Goal: Task Accomplishment & Management: Use online tool/utility

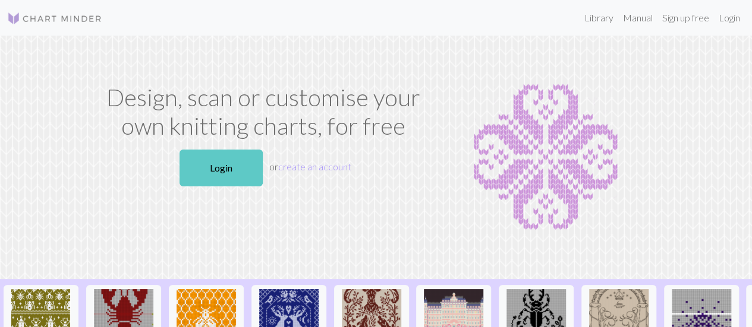
click at [232, 172] on link "Login" at bounding box center [220, 168] width 83 height 37
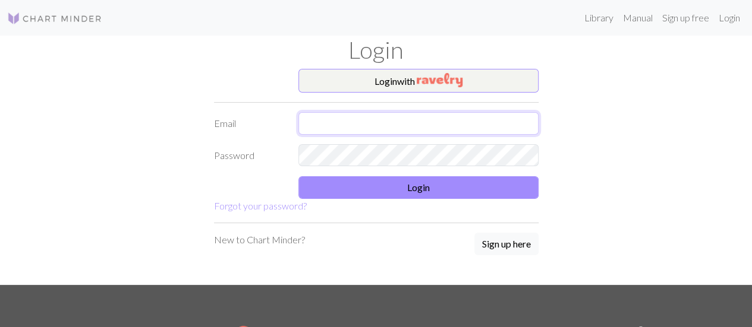
click at [393, 128] on input "text" at bounding box center [418, 123] width 240 height 23
type input "[EMAIL_ADDRESS][DOMAIN_NAME]"
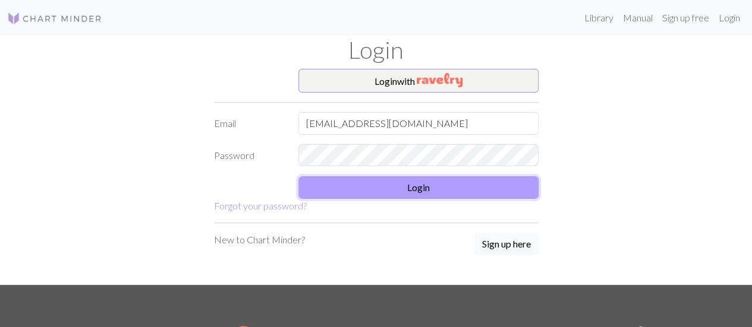
click at [395, 187] on button "Login" at bounding box center [418, 188] width 240 height 23
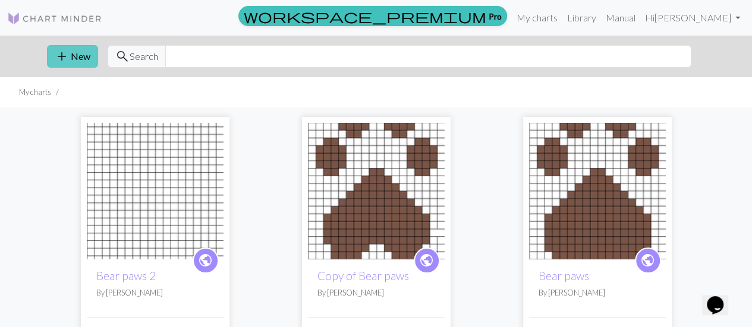
click at [83, 57] on button "add New" at bounding box center [72, 56] width 51 height 23
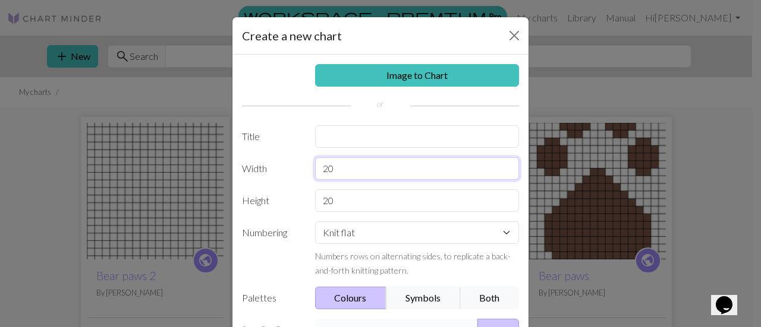
click at [366, 160] on input "20" at bounding box center [417, 168] width 204 height 23
type input "120"
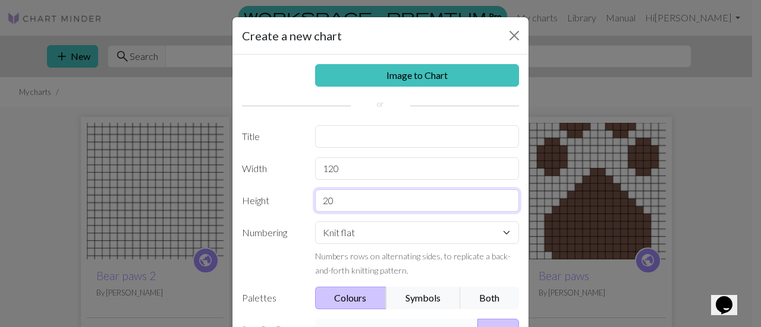
click at [337, 197] on input "20" at bounding box center [417, 201] width 204 height 23
type input "120"
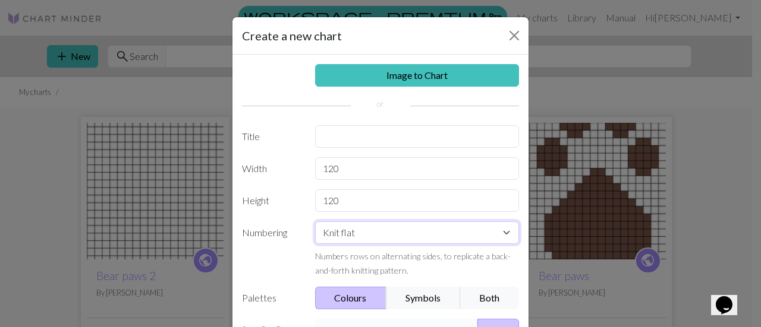
click at [333, 234] on select "Knit flat Knit in the round Lace knitting Cross stitch" at bounding box center [417, 233] width 204 height 23
select select "crossstitch"
click at [315, 222] on select "Knit flat Knit in the round Lace knitting Cross stitch" at bounding box center [417, 233] width 204 height 23
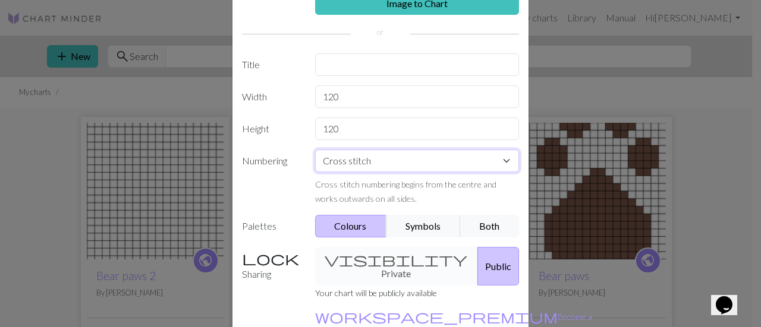
scroll to position [73, 0]
click at [373, 253] on div "visibility Private Public" at bounding box center [417, 266] width 219 height 39
click at [349, 260] on div "visibility Private Public" at bounding box center [417, 266] width 219 height 39
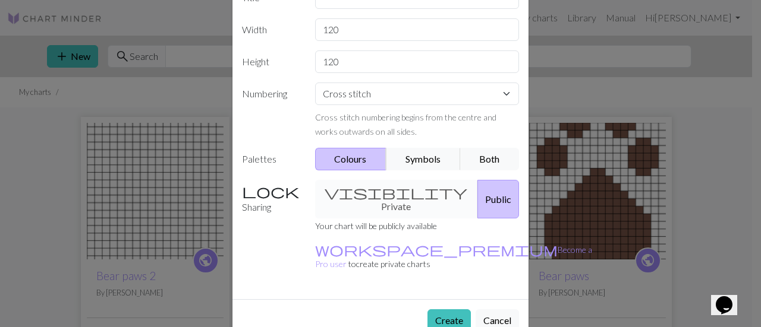
scroll to position [139, 0]
click at [452, 310] on button "Create" at bounding box center [448, 321] width 43 height 23
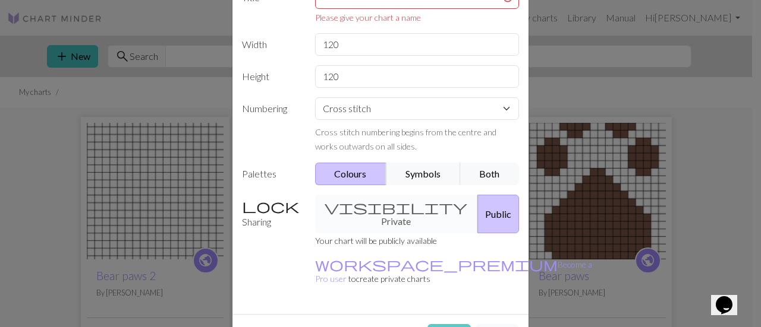
scroll to position [8, 0]
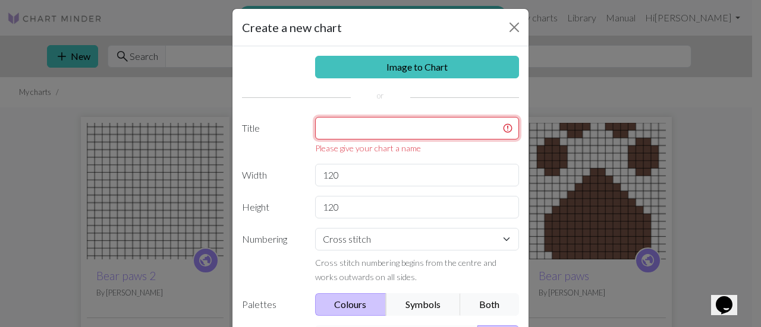
click at [328, 130] on input "text" at bounding box center [417, 128] width 204 height 23
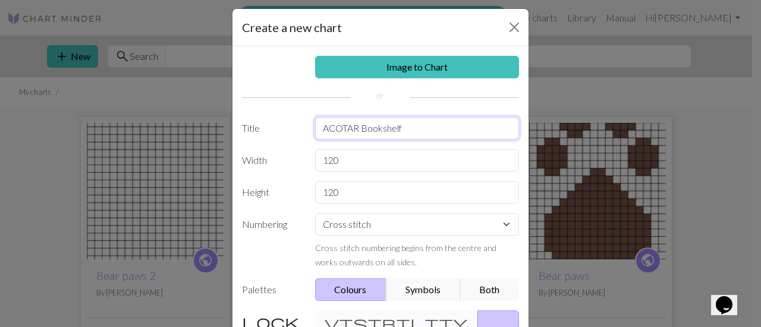
scroll to position [139, 0]
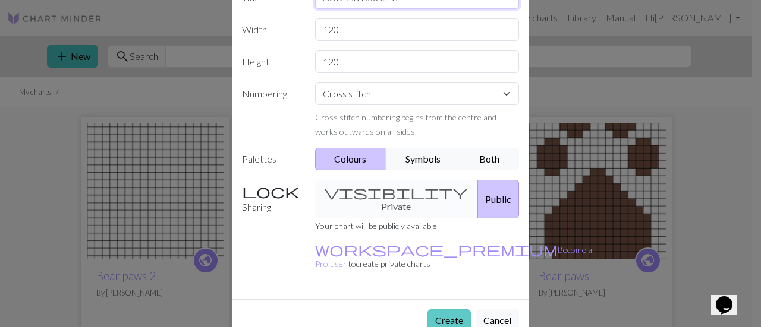
type input "ACOTAR Bookshelf"
click at [450, 310] on button "Create" at bounding box center [448, 321] width 43 height 23
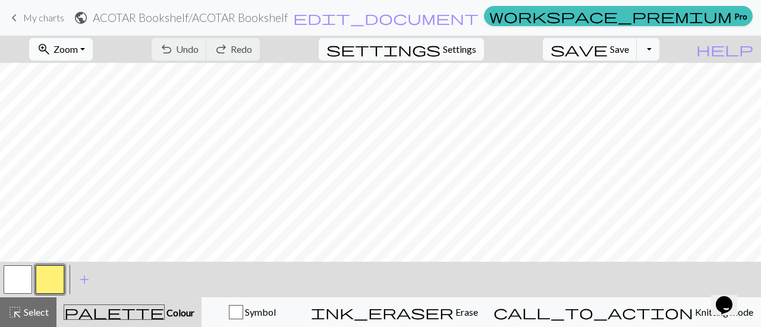
click at [78, 53] on span "Zoom" at bounding box center [65, 48] width 24 height 11
click at [83, 146] on button "50%" at bounding box center [77, 142] width 94 height 19
click at [468, 43] on span "Settings" at bounding box center [459, 49] width 33 height 14
select select "aran"
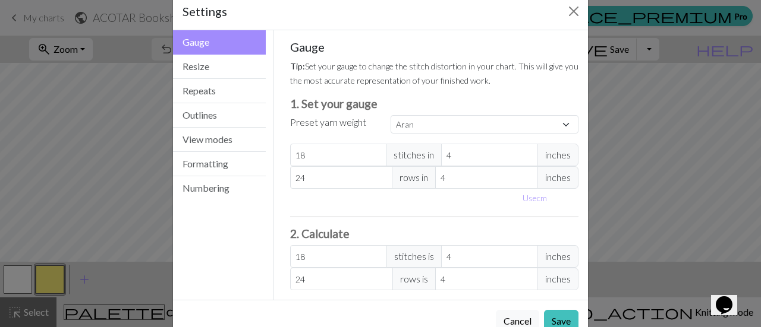
scroll to position [33, 0]
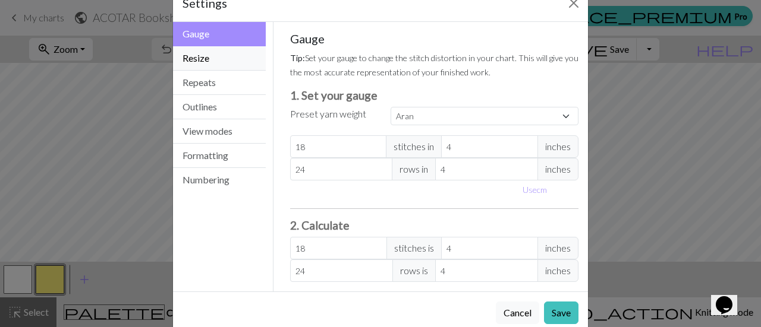
click at [211, 58] on button "Resize" at bounding box center [219, 58] width 93 height 24
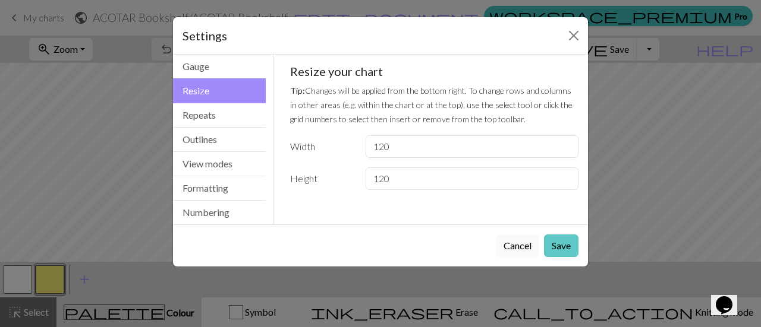
click at [549, 239] on button "Save" at bounding box center [561, 246] width 34 height 23
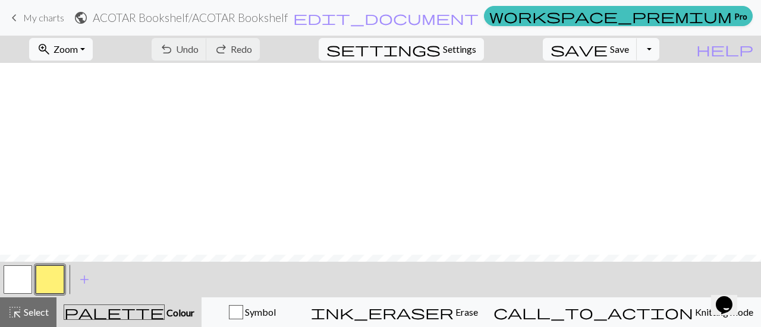
scroll to position [564, 0]
click at [93, 52] on button "zoom_in Zoom Zoom" at bounding box center [61, 49] width 64 height 23
click at [122, 113] on button "Fit height" at bounding box center [77, 112] width 94 height 19
click at [51, 285] on button "button" at bounding box center [50, 280] width 29 height 29
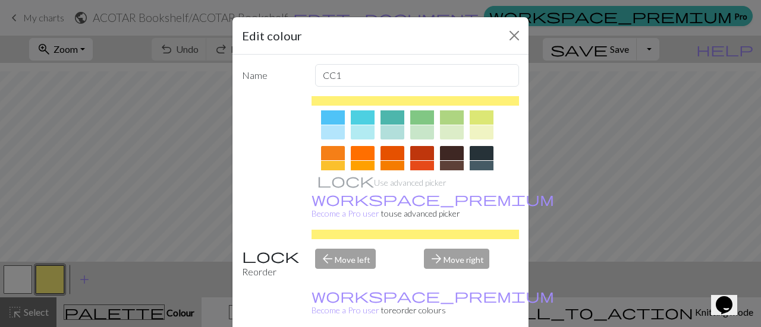
scroll to position [143, 0]
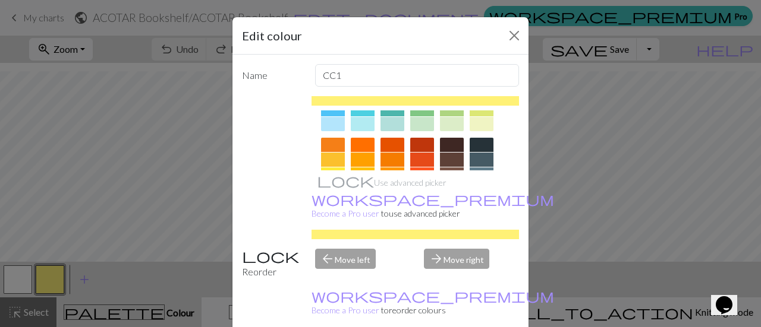
click at [477, 147] on div at bounding box center [481, 145] width 24 height 14
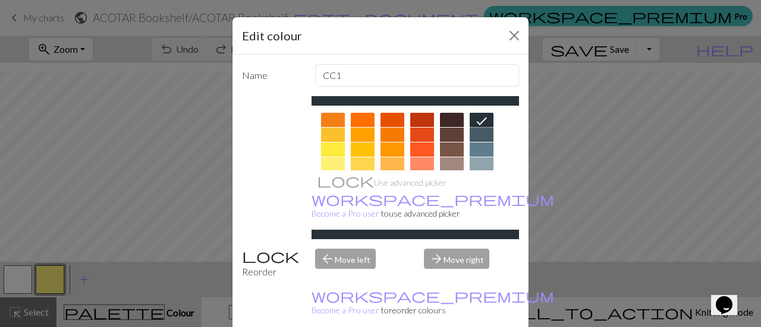
scroll to position [170, 0]
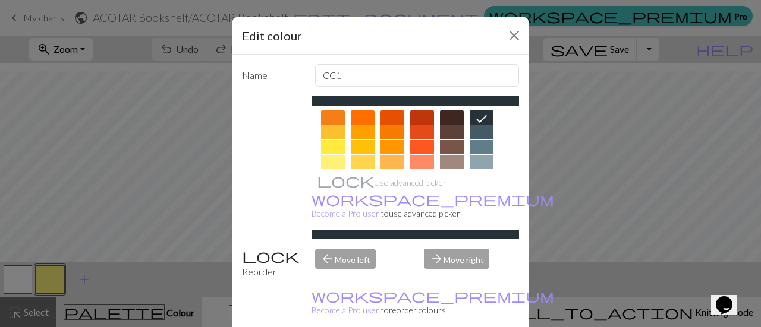
click at [414, 148] on div at bounding box center [422, 147] width 24 height 14
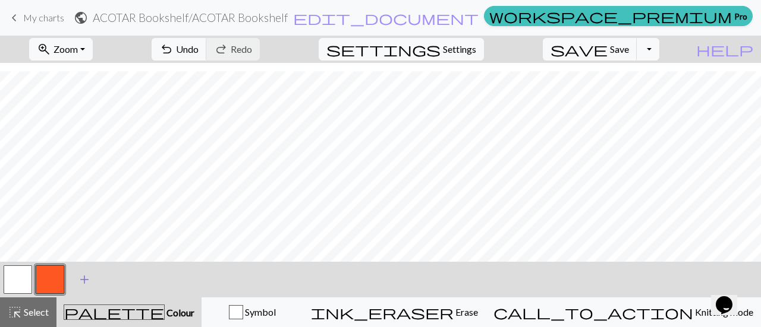
click at [86, 275] on span "add" at bounding box center [84, 280] width 14 height 17
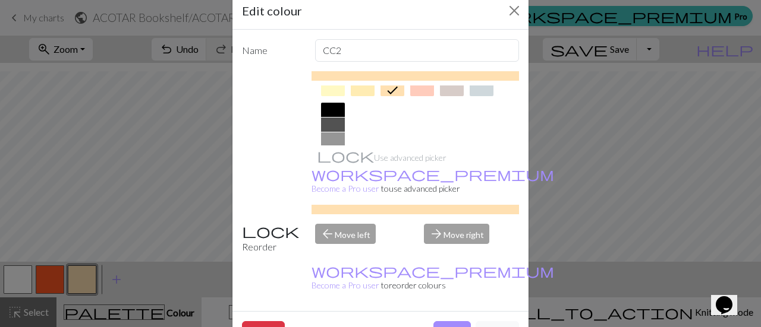
scroll to position [238, 0]
